Goal: Navigation & Orientation: Find specific page/section

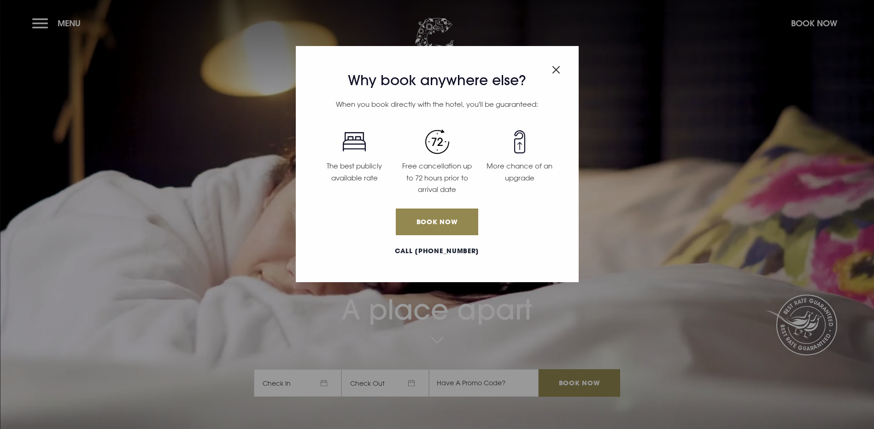
click at [554, 70] on img "Close modal" at bounding box center [556, 70] width 8 height 8
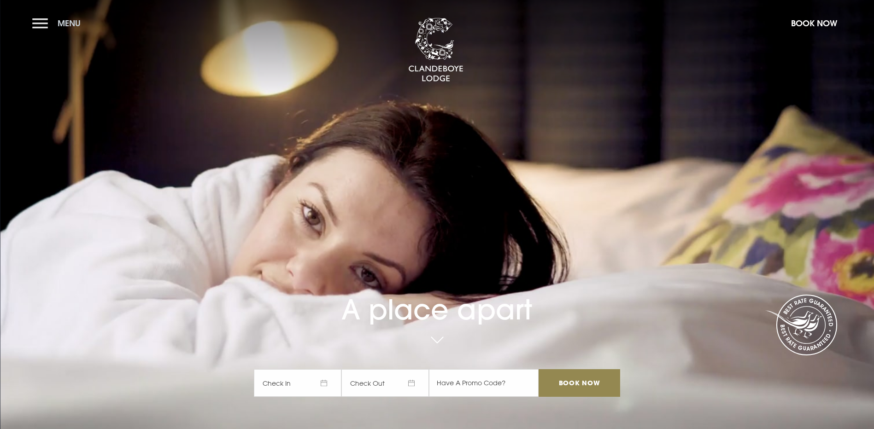
click at [41, 23] on button "Menu" at bounding box center [58, 23] width 53 height 20
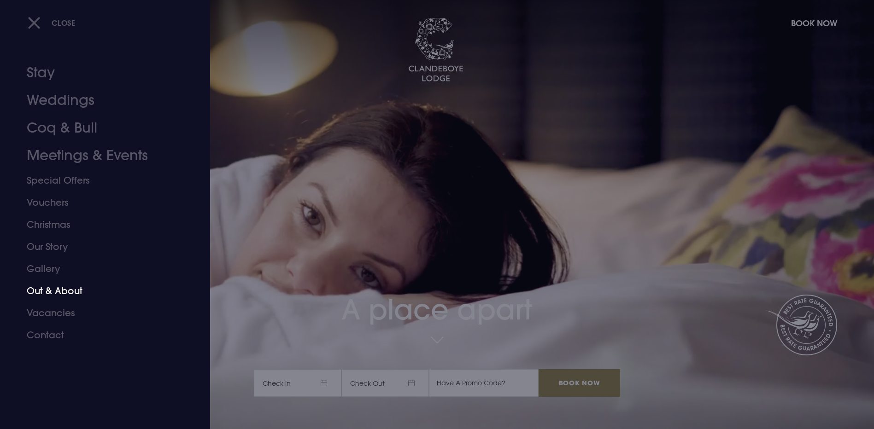
click at [48, 291] on link "Out & About" at bounding box center [100, 291] width 146 height 22
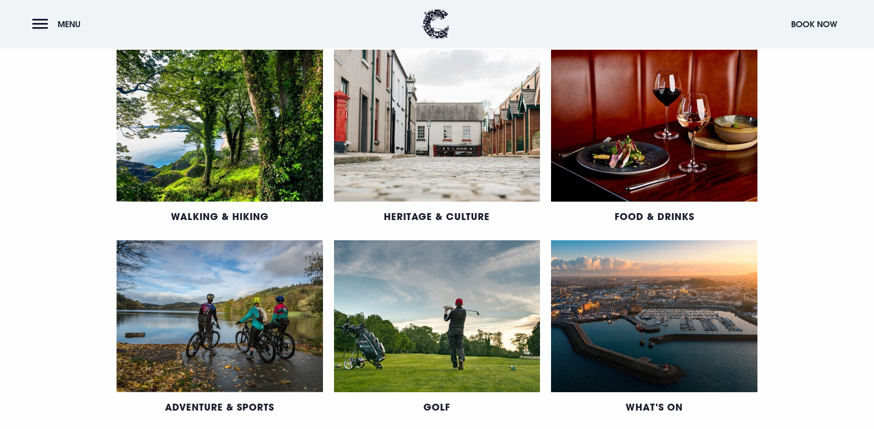
scroll to position [454, 0]
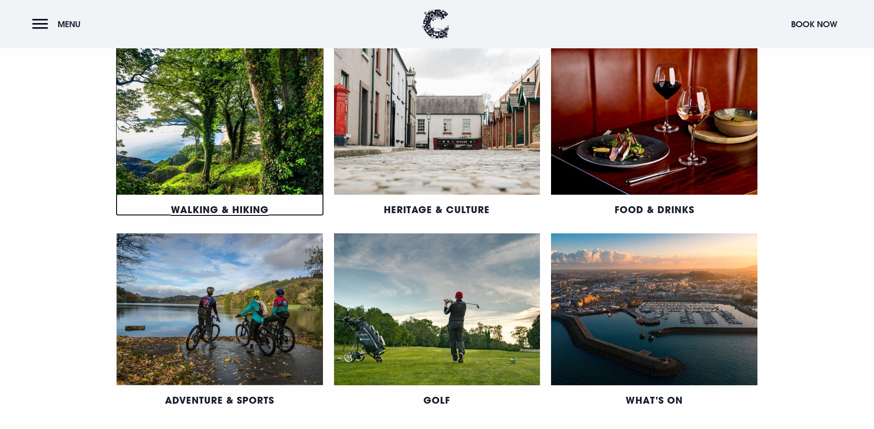
click at [217, 216] on link "Walking & Hiking" at bounding box center [220, 210] width 98 height 12
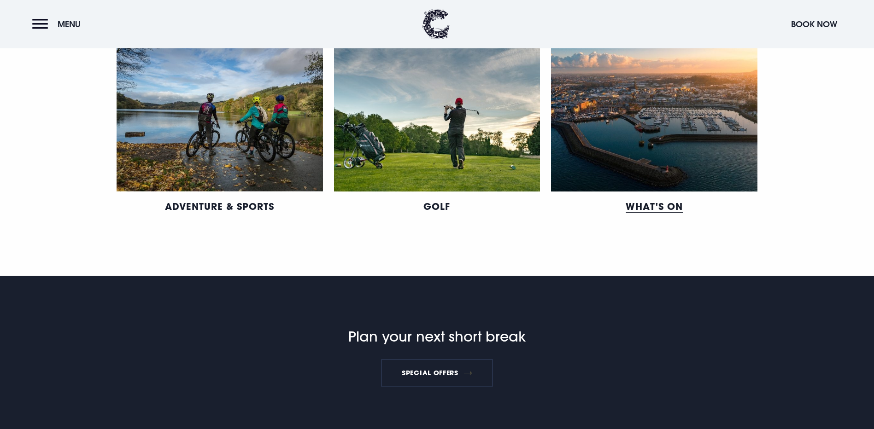
scroll to position [646, 0]
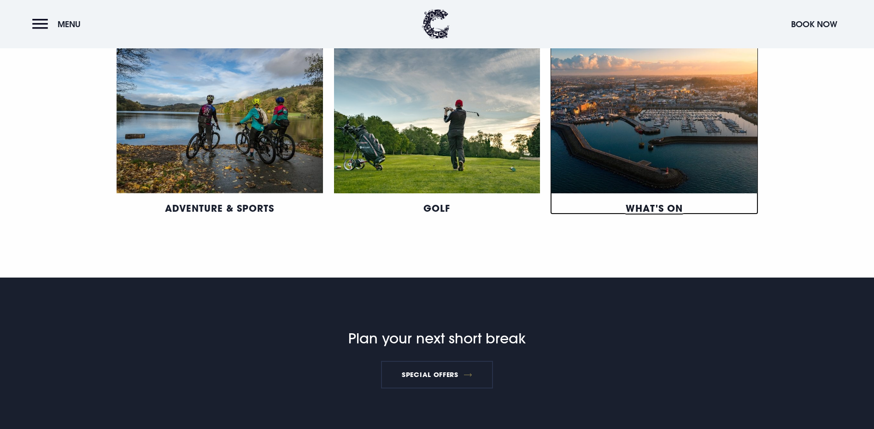
click at [667, 214] on link "What's On" at bounding box center [654, 208] width 57 height 12
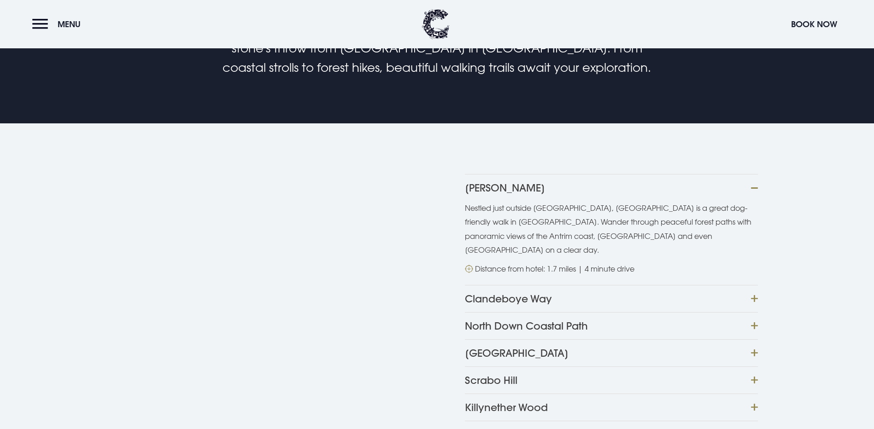
scroll to position [307, 0]
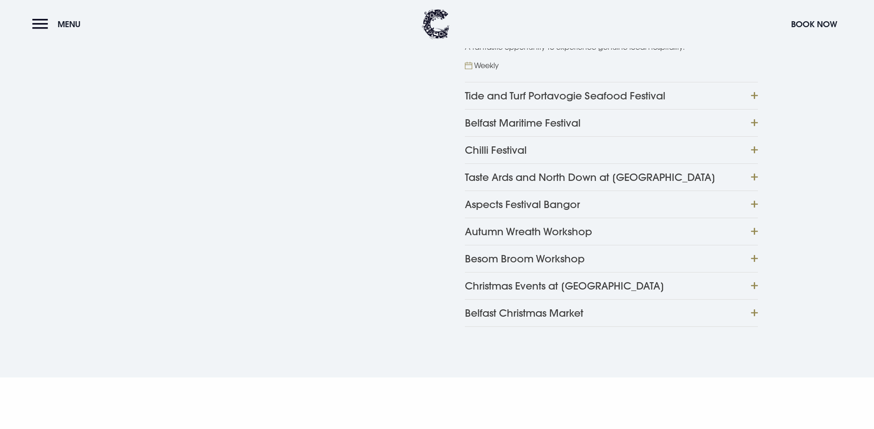
scroll to position [524, 0]
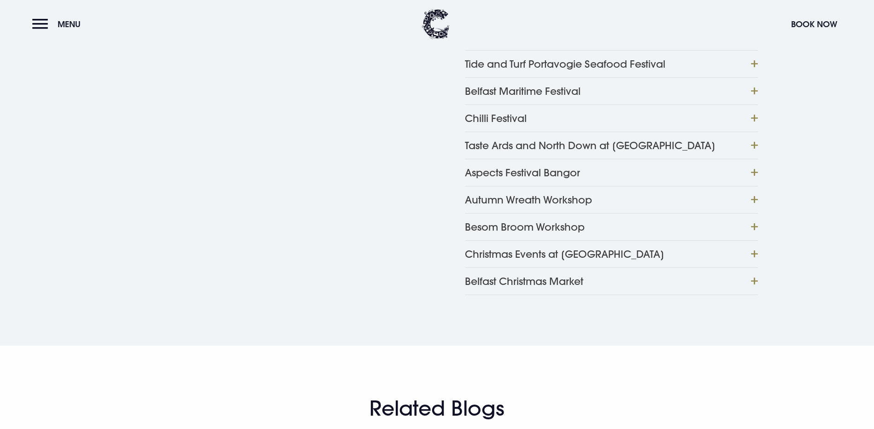
click at [614, 77] on button "Tide and Turf Portavogie Seafood Festival" at bounding box center [611, 63] width 293 height 27
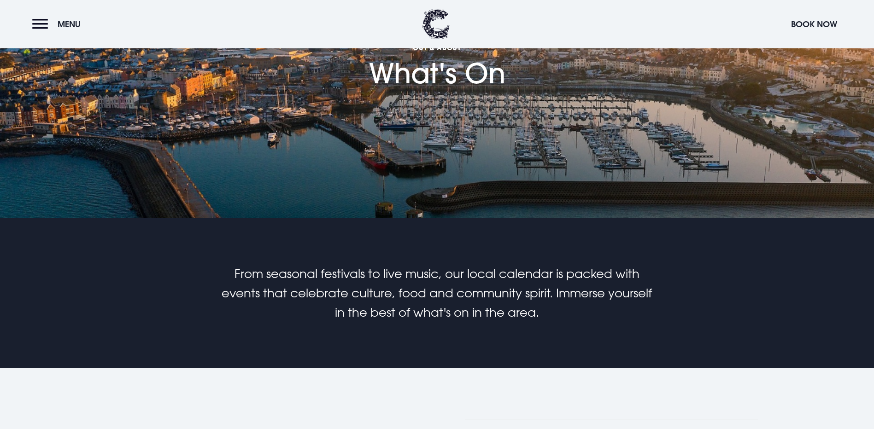
scroll to position [0, 0]
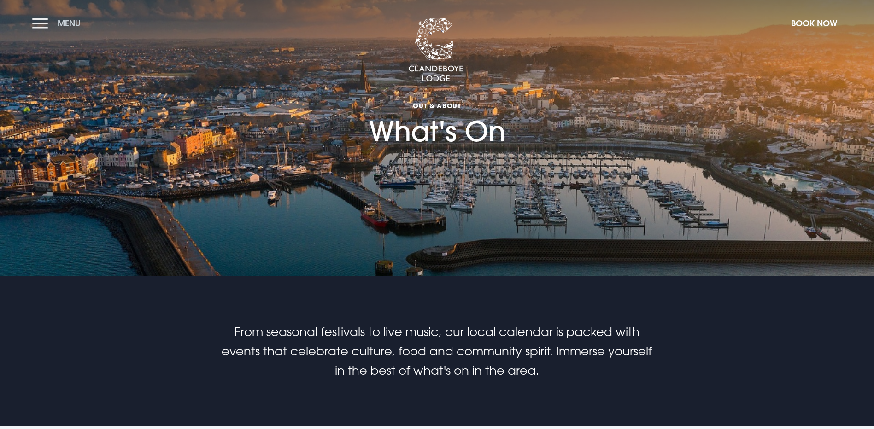
click at [46, 25] on button "Menu" at bounding box center [58, 23] width 53 height 20
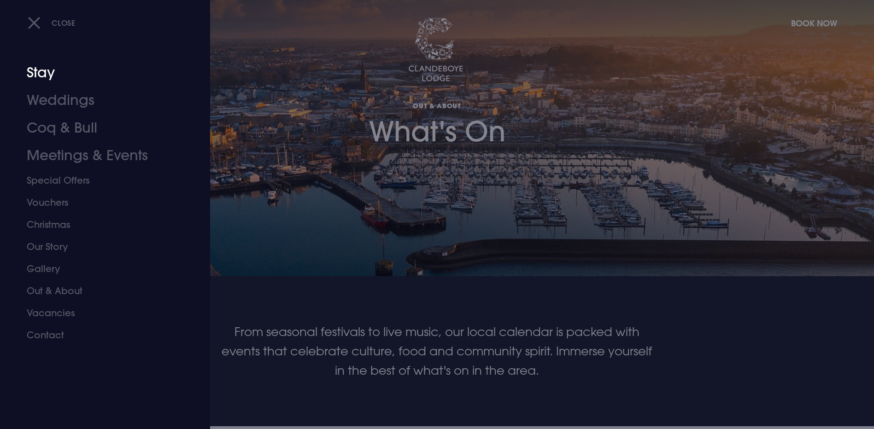
click at [41, 73] on link "Stay" at bounding box center [100, 73] width 146 height 28
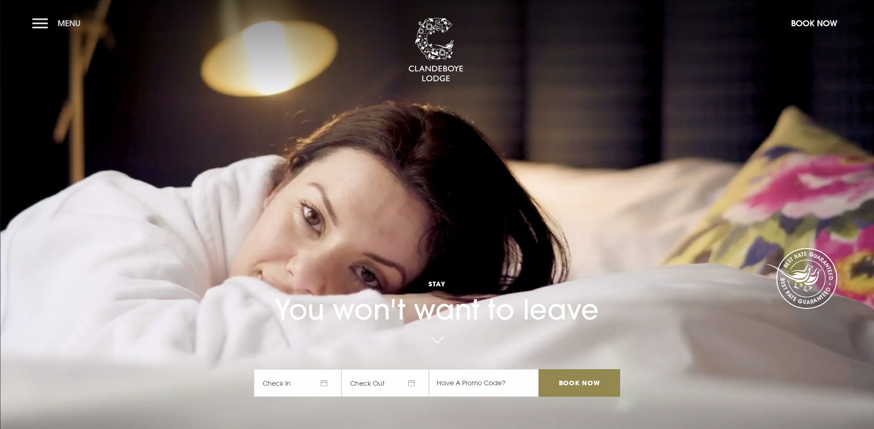
click at [40, 21] on button "Menu" at bounding box center [58, 23] width 53 height 20
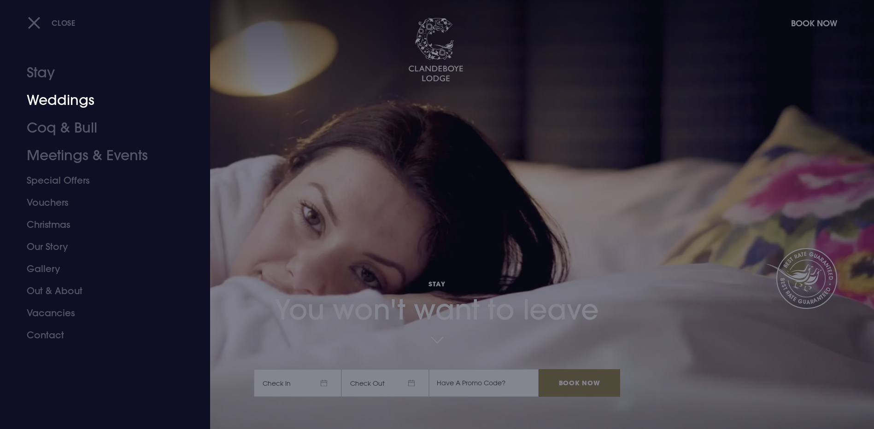
click at [49, 97] on link "Weddings" at bounding box center [100, 101] width 146 height 28
click at [38, 71] on link "Stay" at bounding box center [100, 73] width 146 height 28
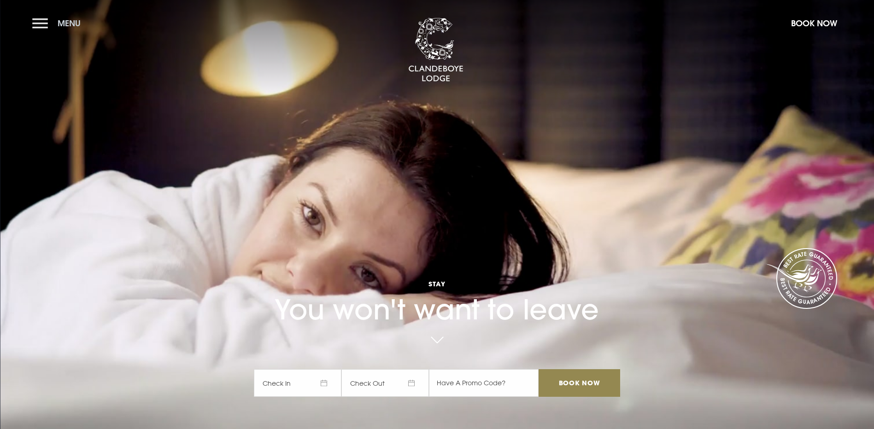
click at [44, 22] on button "Menu" at bounding box center [58, 23] width 53 height 20
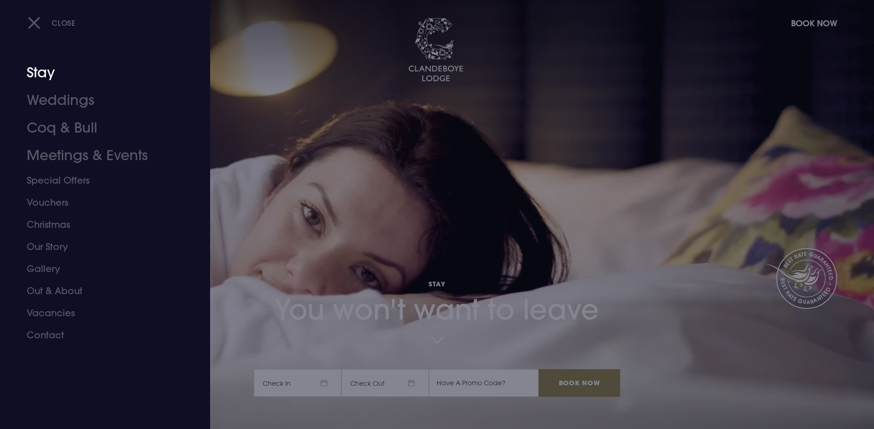
click at [39, 75] on link "Stay" at bounding box center [100, 73] width 146 height 28
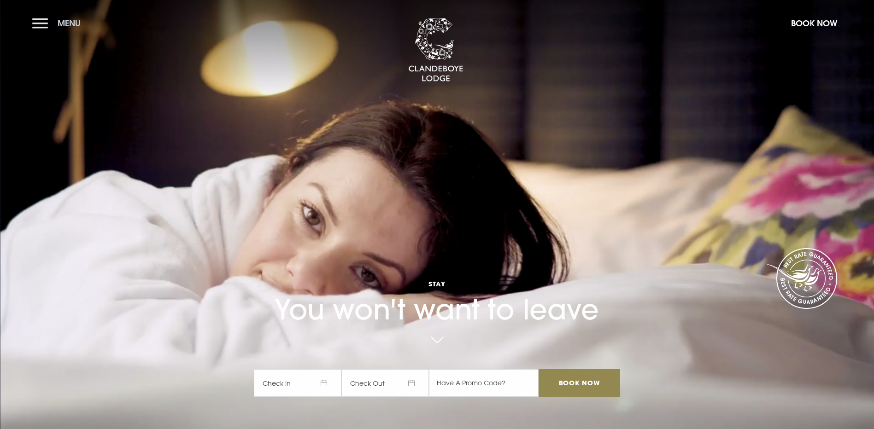
click at [43, 22] on button "Menu" at bounding box center [58, 23] width 53 height 20
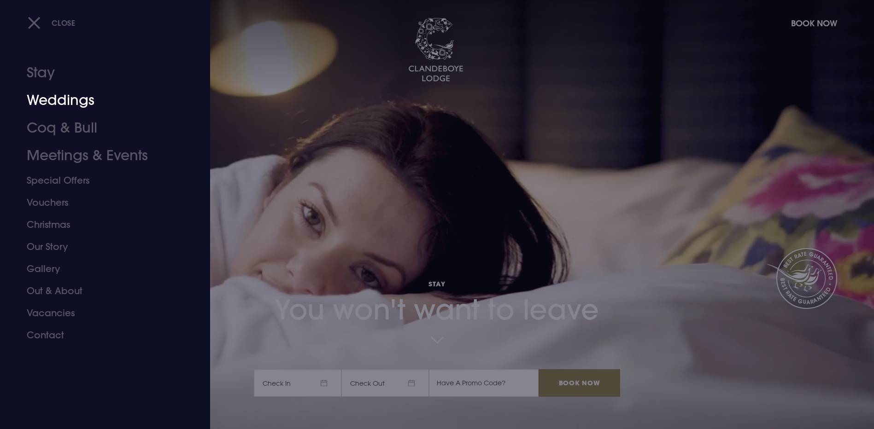
click at [44, 101] on link "Weddings" at bounding box center [100, 101] width 146 height 28
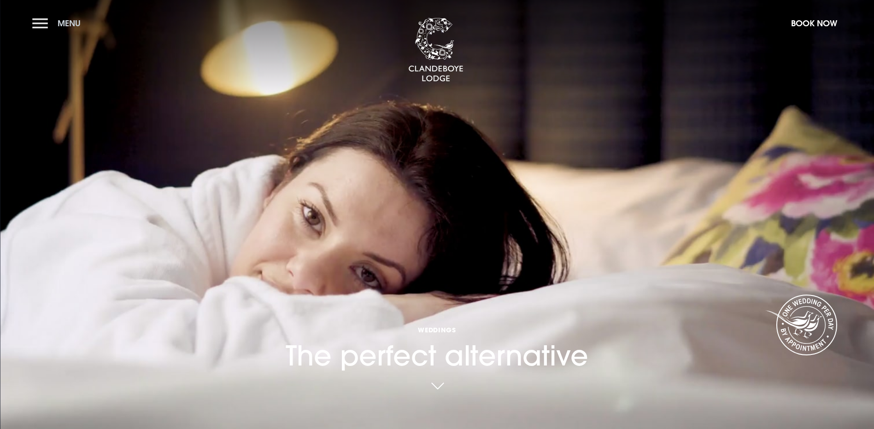
click at [42, 23] on button "Menu" at bounding box center [58, 23] width 53 height 20
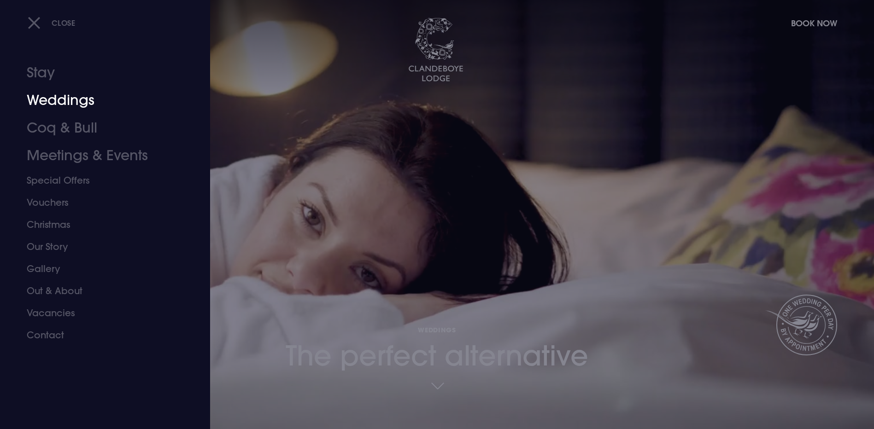
click at [37, 97] on link "Weddings" at bounding box center [100, 101] width 146 height 28
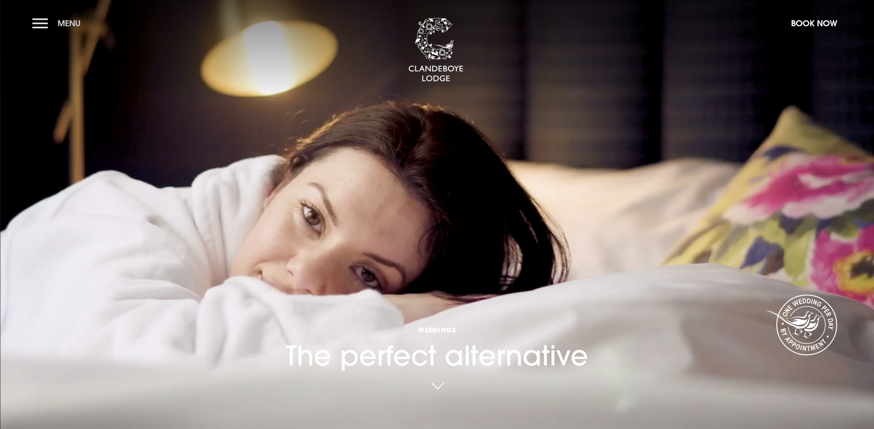
click at [40, 25] on button "Menu" at bounding box center [58, 23] width 53 height 20
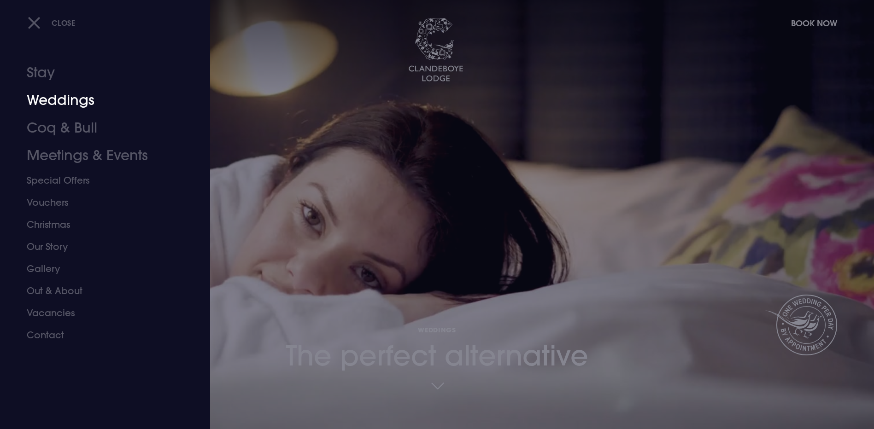
click at [42, 103] on link "Weddings" at bounding box center [100, 101] width 146 height 28
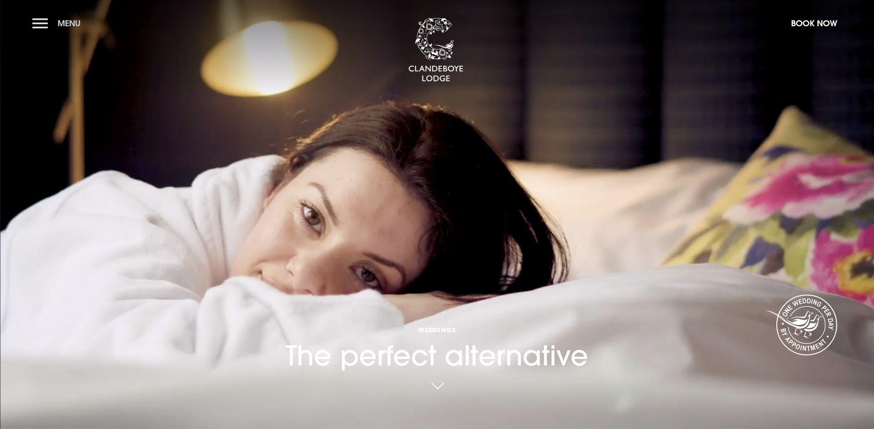
click at [42, 23] on button "Menu" at bounding box center [58, 23] width 53 height 20
click at [0, 0] on div "Close" at bounding box center [0, 0] width 0 height 0
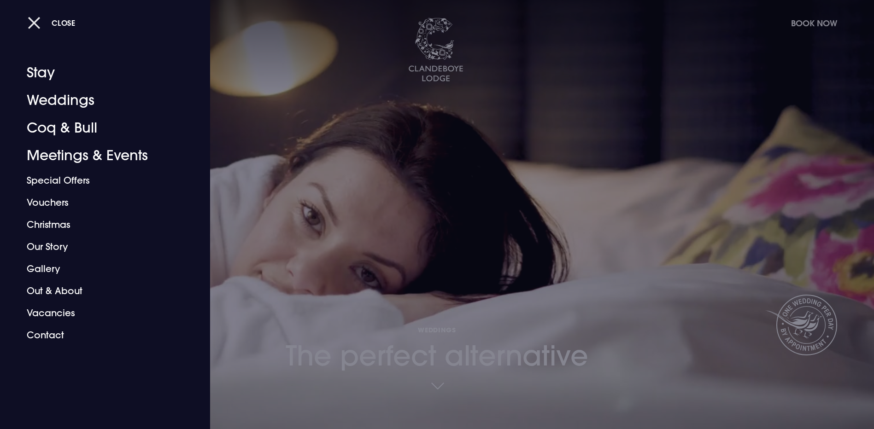
click at [33, 21] on button "Close" at bounding box center [52, 22] width 48 height 19
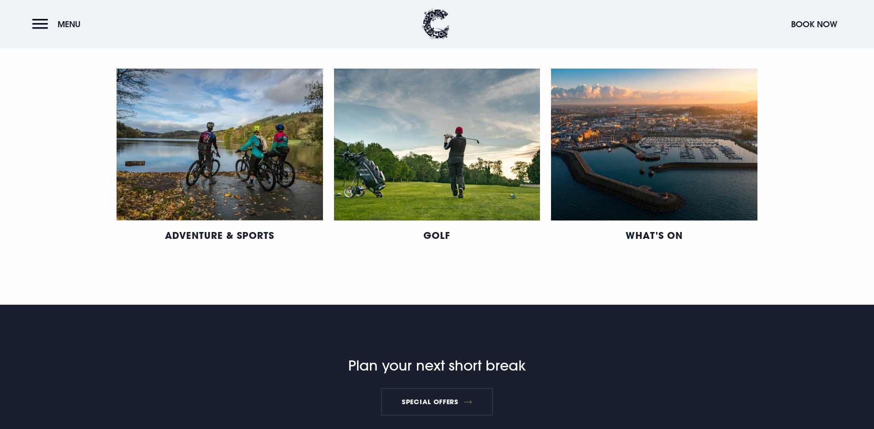
scroll to position [646, 0]
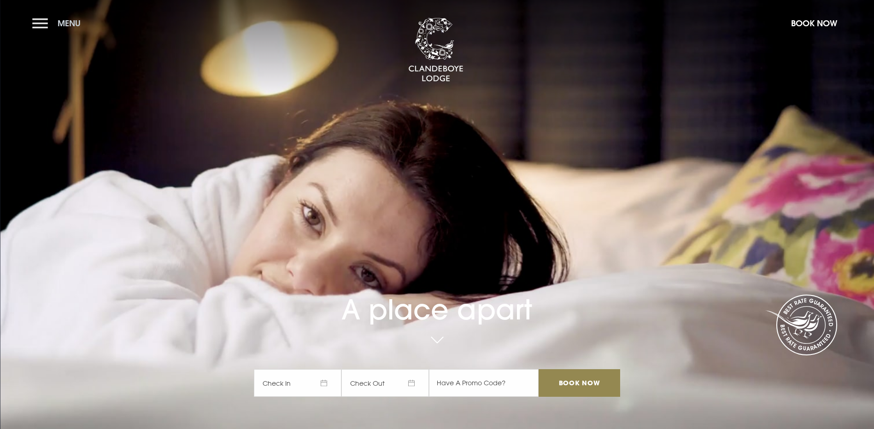
click at [36, 23] on button "Menu" at bounding box center [58, 23] width 53 height 20
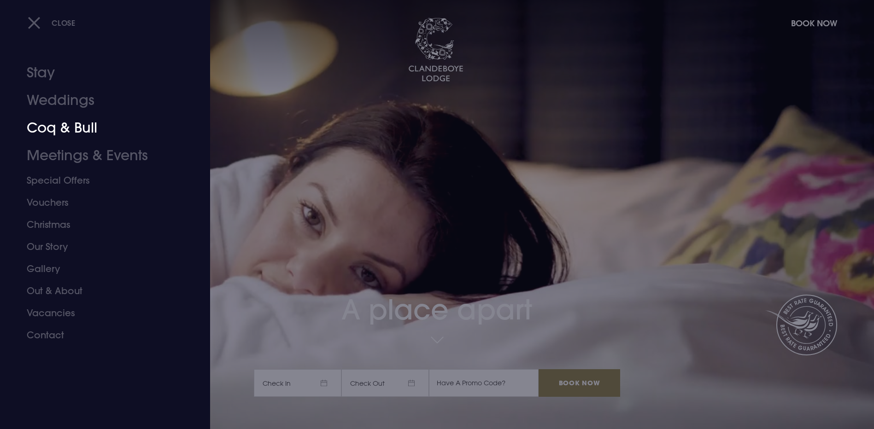
click at [78, 131] on link "Coq & Bull" at bounding box center [100, 128] width 146 height 28
